Goal: Transaction & Acquisition: Purchase product/service

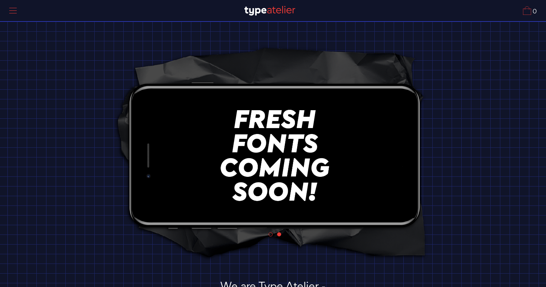
click at [282, 7] on img at bounding box center [270, 11] width 51 height 10
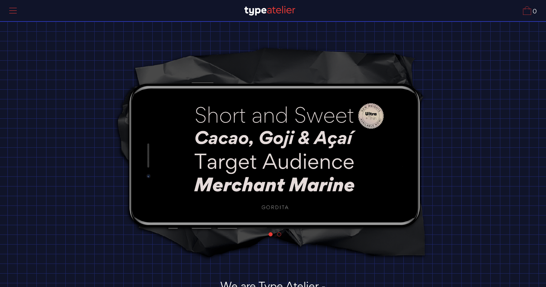
click at [14, 12] on div at bounding box center [13, 10] width 19 height 17
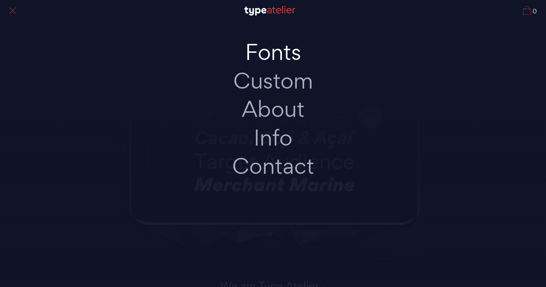
click at [251, 50] on link "Fonts" at bounding box center [273, 52] width 156 height 29
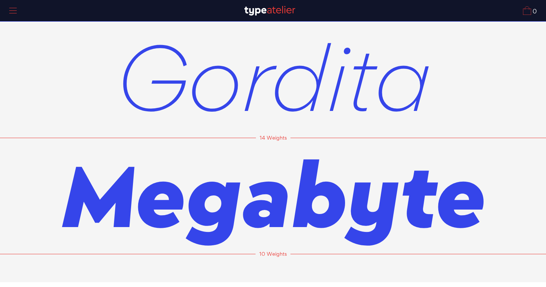
click at [275, 78] on span "Gordita" at bounding box center [274, 77] width 316 height 116
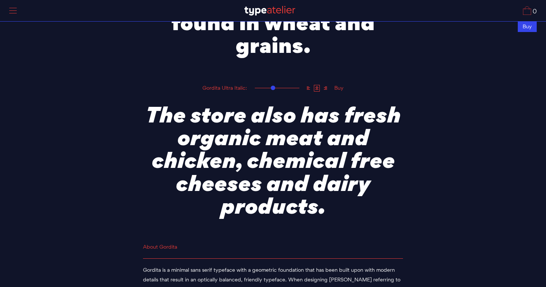
scroll to position [2471, 0]
